Goal: Information Seeking & Learning: Learn about a topic

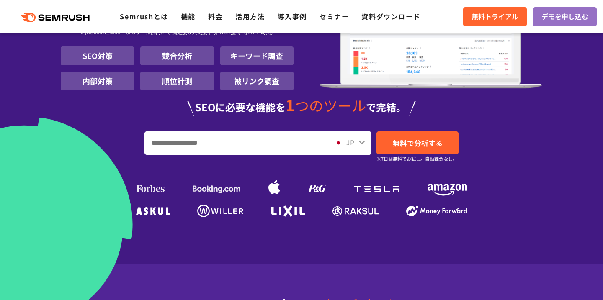
scroll to position [139, 0]
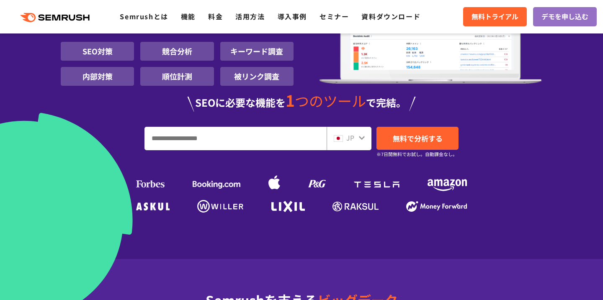
click at [364, 136] on icon at bounding box center [361, 138] width 7 height 7
click at [357, 138] on div "JP" at bounding box center [347, 138] width 27 height 11
click at [361, 137] on icon at bounding box center [361, 138] width 7 height 7
click at [347, 137] on span "JP" at bounding box center [350, 138] width 8 height 10
click at [341, 137] on img at bounding box center [338, 138] width 9 height 7
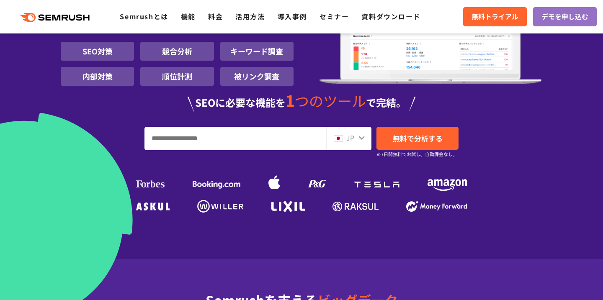
click at [186, 142] on input "URL、キーワードを入力してください" at bounding box center [235, 138] width 181 height 23
click at [361, 137] on icon at bounding box center [361, 138] width 7 height 7
click at [359, 136] on icon at bounding box center [361, 138] width 7 height 7
click at [301, 136] on input "****" at bounding box center [235, 138] width 181 height 23
type input "*"
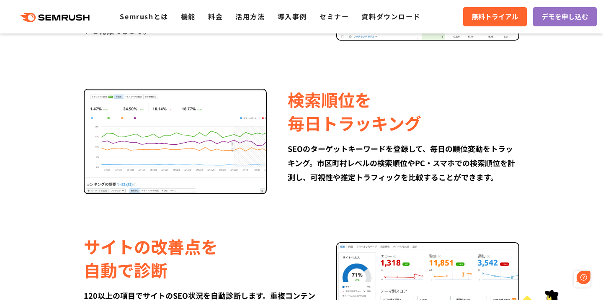
scroll to position [0, 0]
